Goal: Contribute content: Add original content to the website for others to see

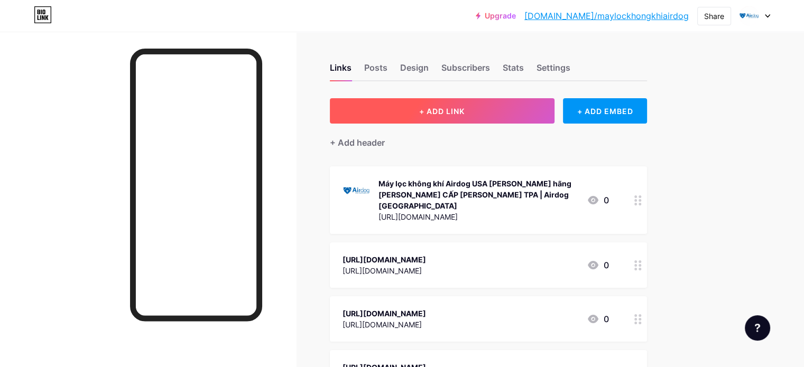
click at [490, 104] on button "+ ADD LINK" at bounding box center [442, 110] width 225 height 25
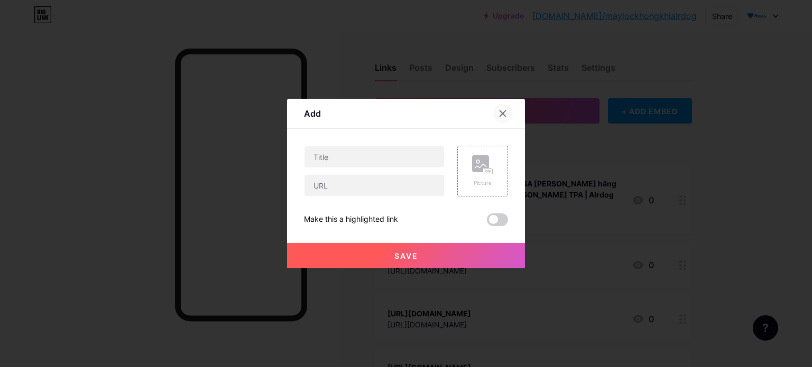
click at [499, 112] on icon at bounding box center [502, 113] width 8 height 8
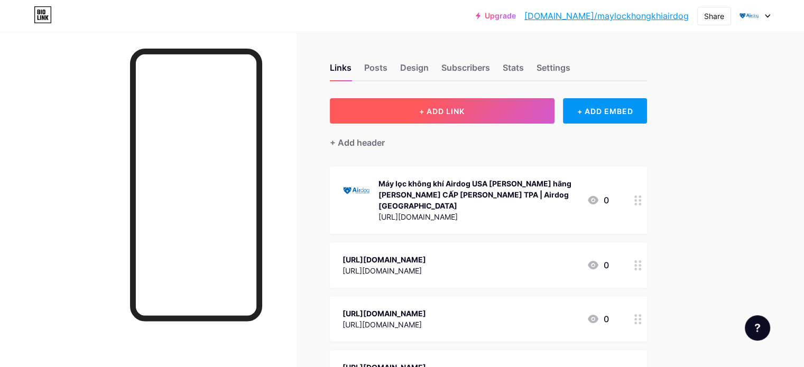
click at [505, 117] on button "+ ADD LINK" at bounding box center [442, 110] width 225 height 25
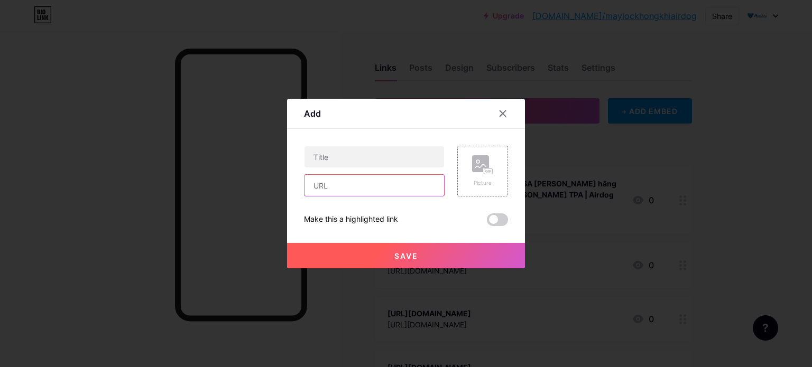
click at [326, 188] on input "text" at bounding box center [374, 185] width 140 height 21
paste input "[URL][DOMAIN_NAME]"
type input "[URL][DOMAIN_NAME]"
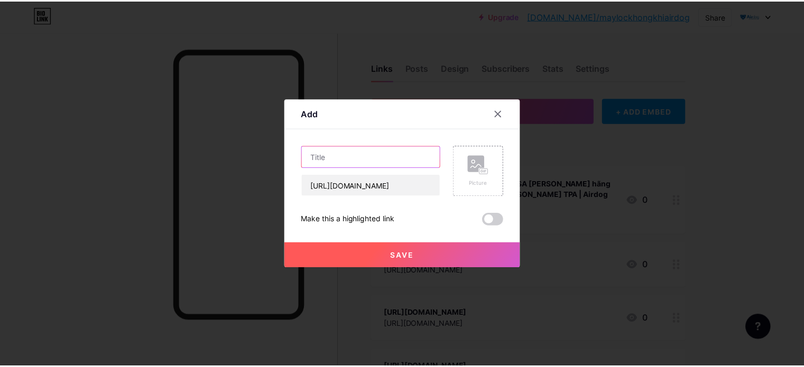
scroll to position [0, 0]
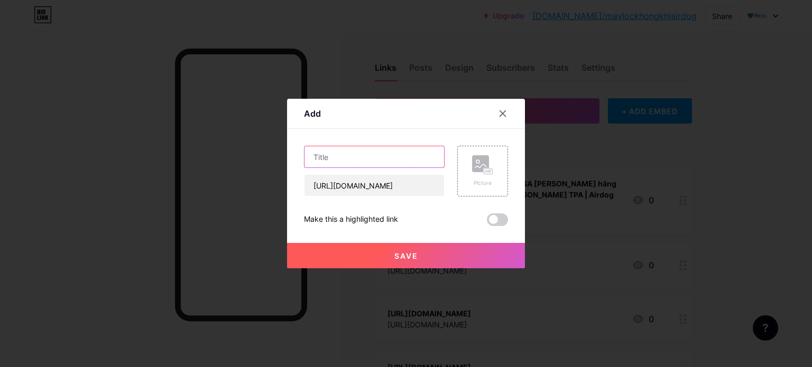
click at [345, 159] on input "text" at bounding box center [374, 156] width 140 height 21
paste input "Máy lọc không khí air purifier"
type input "Máy lọc không khí air purifier"
click at [391, 258] on button "Save" at bounding box center [406, 255] width 238 height 25
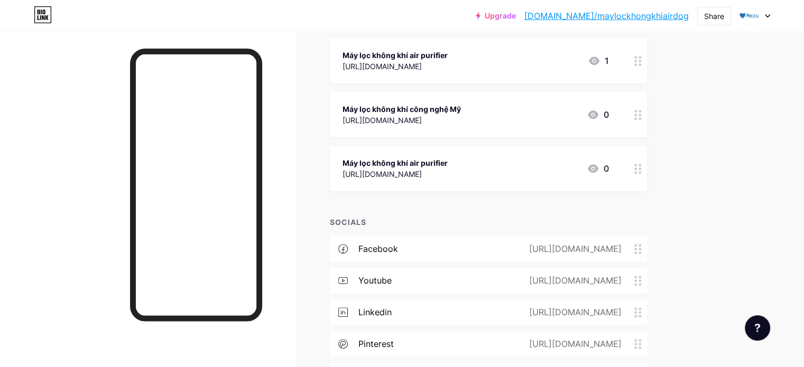
scroll to position [929, 0]
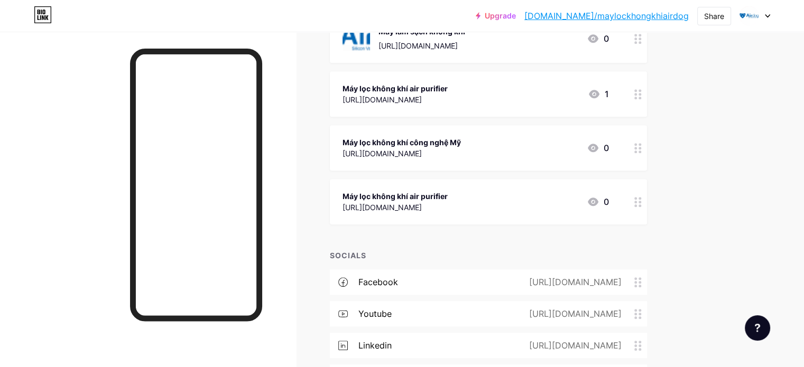
click at [598, 198] on icon at bounding box center [593, 202] width 11 height 8
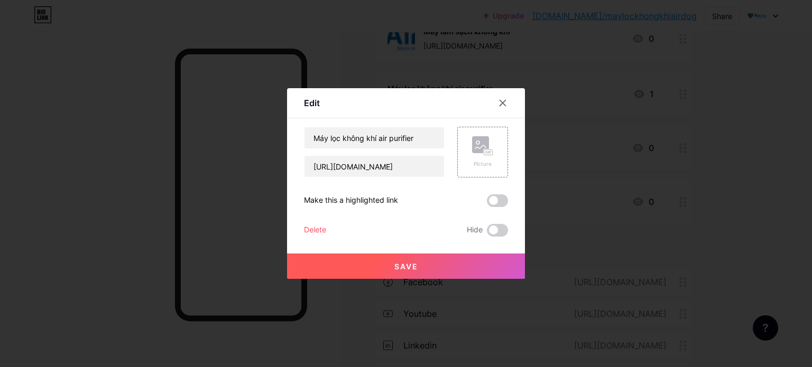
click at [503, 98] on div at bounding box center [502, 103] width 19 height 19
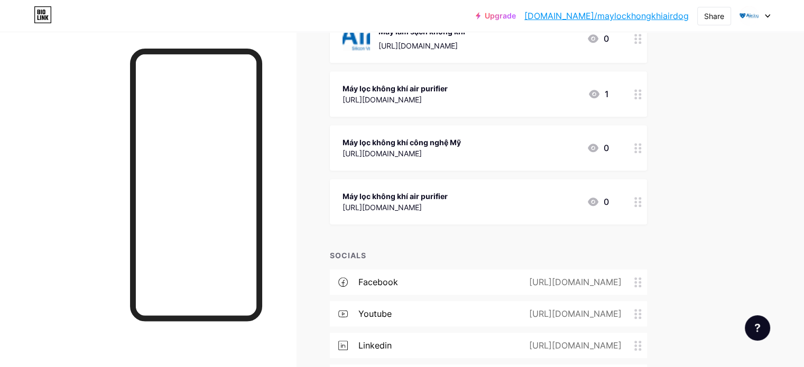
click at [642, 197] on icon at bounding box center [637, 202] width 7 height 10
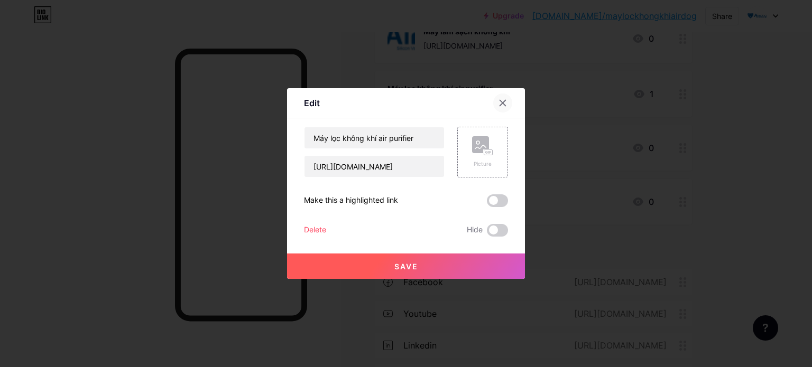
click at [505, 101] on icon at bounding box center [503, 103] width 6 height 6
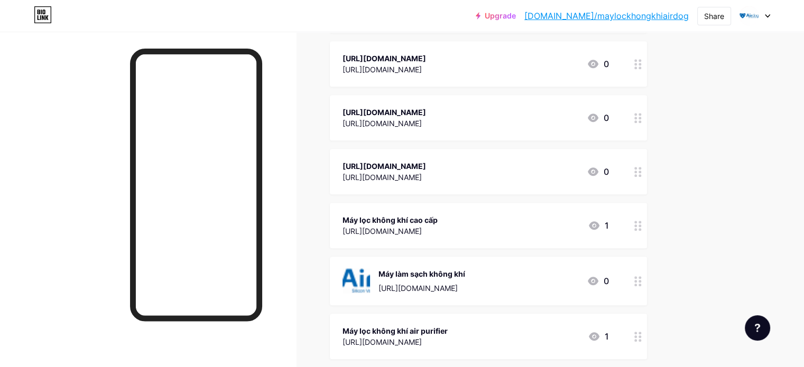
scroll to position [612, 0]
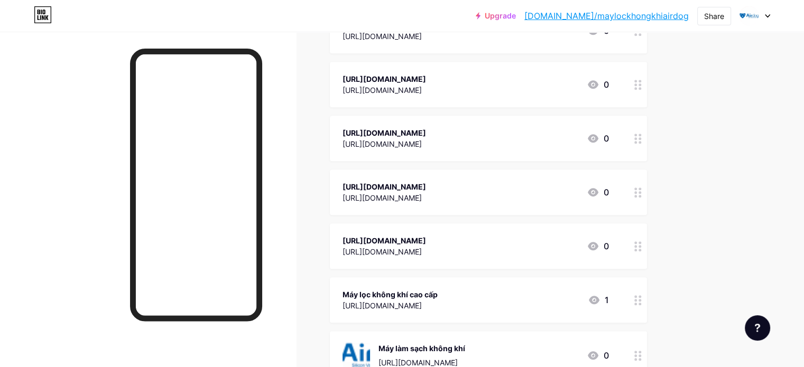
click at [662, 12] on link "[DOMAIN_NAME]/maylockhongkhiairdog" at bounding box center [606, 16] width 164 height 13
